Goal: Task Accomplishment & Management: Complete application form

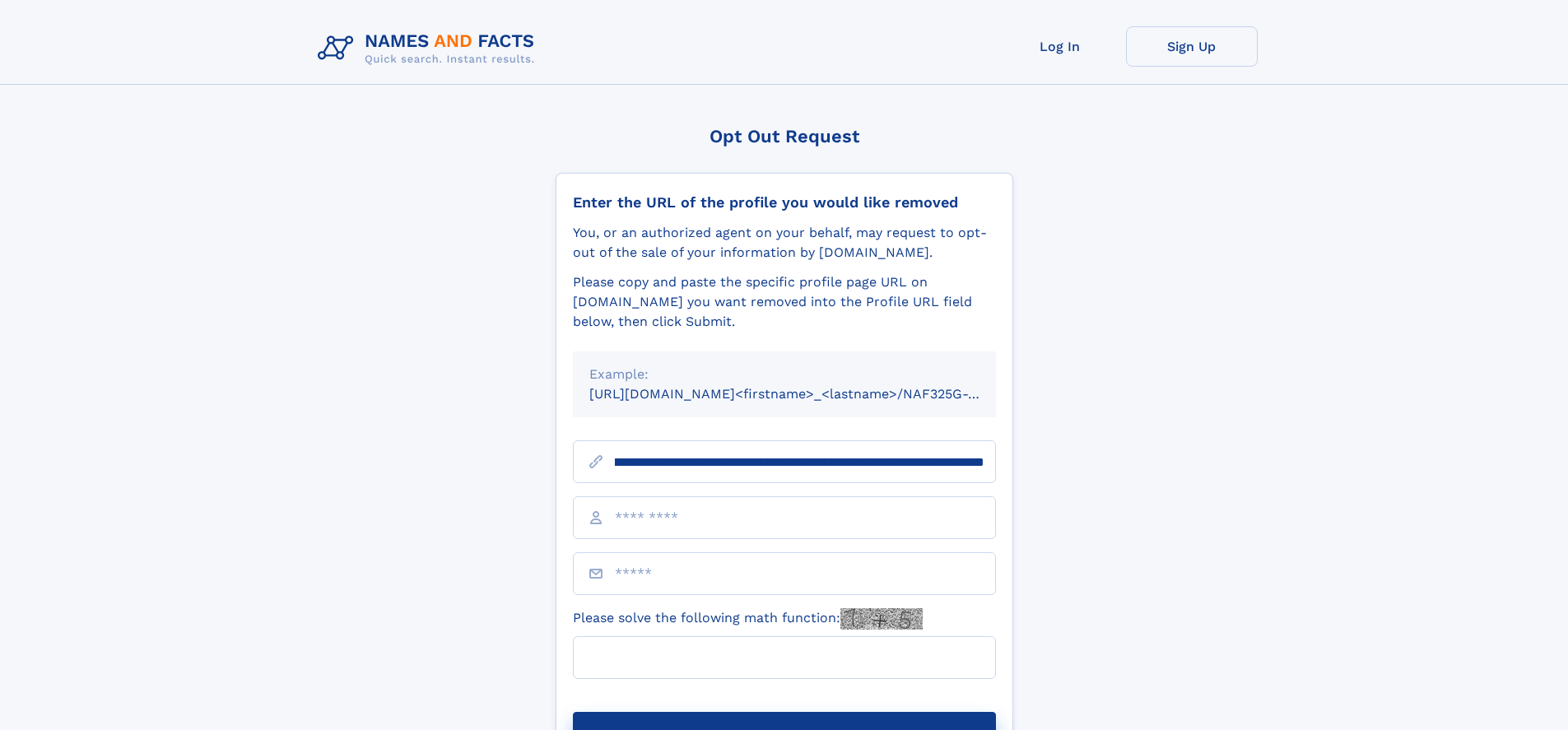
scroll to position [0, 216]
type input "**********"
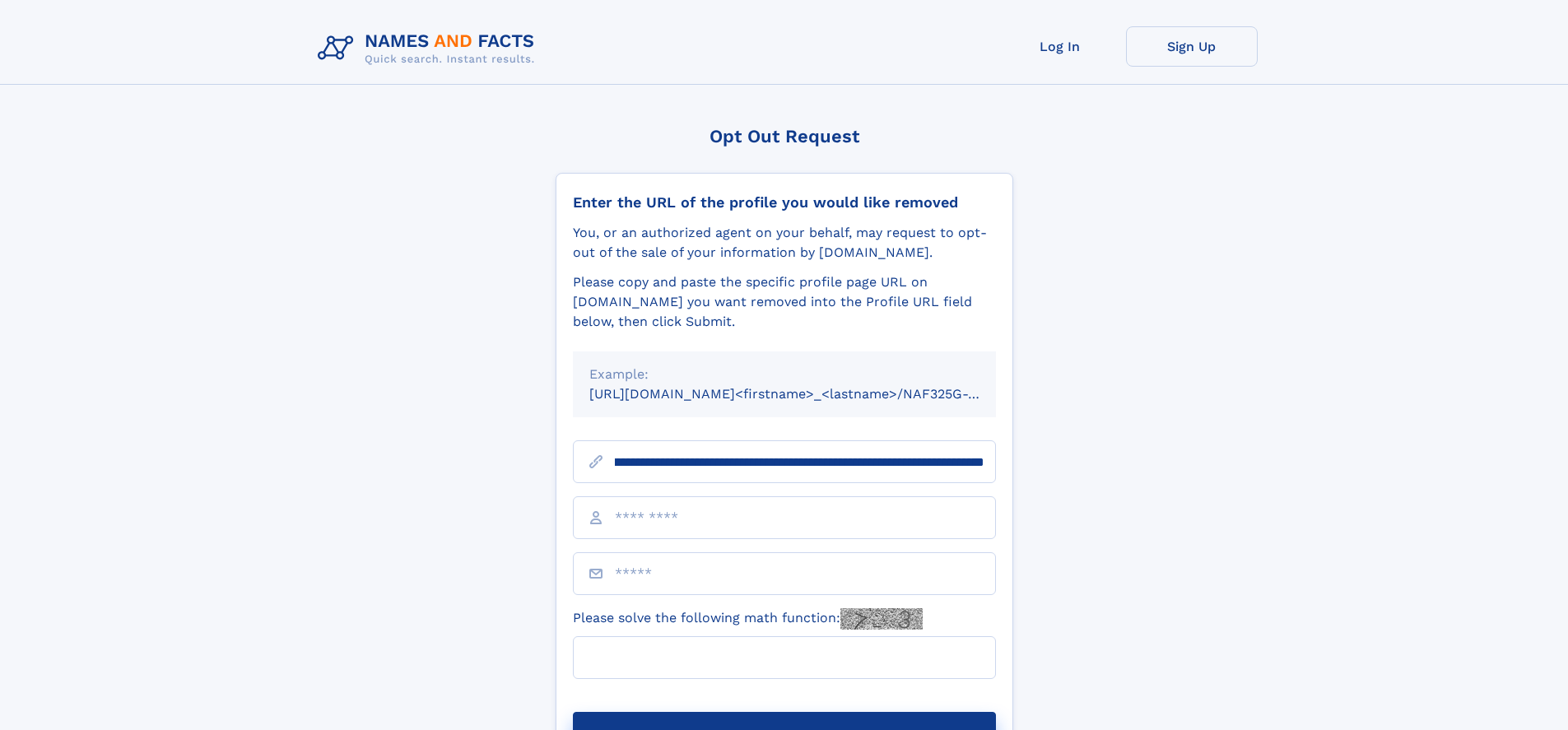
scroll to position [0, 216]
type input "**********"
